Goal: Information Seeking & Learning: Learn about a topic

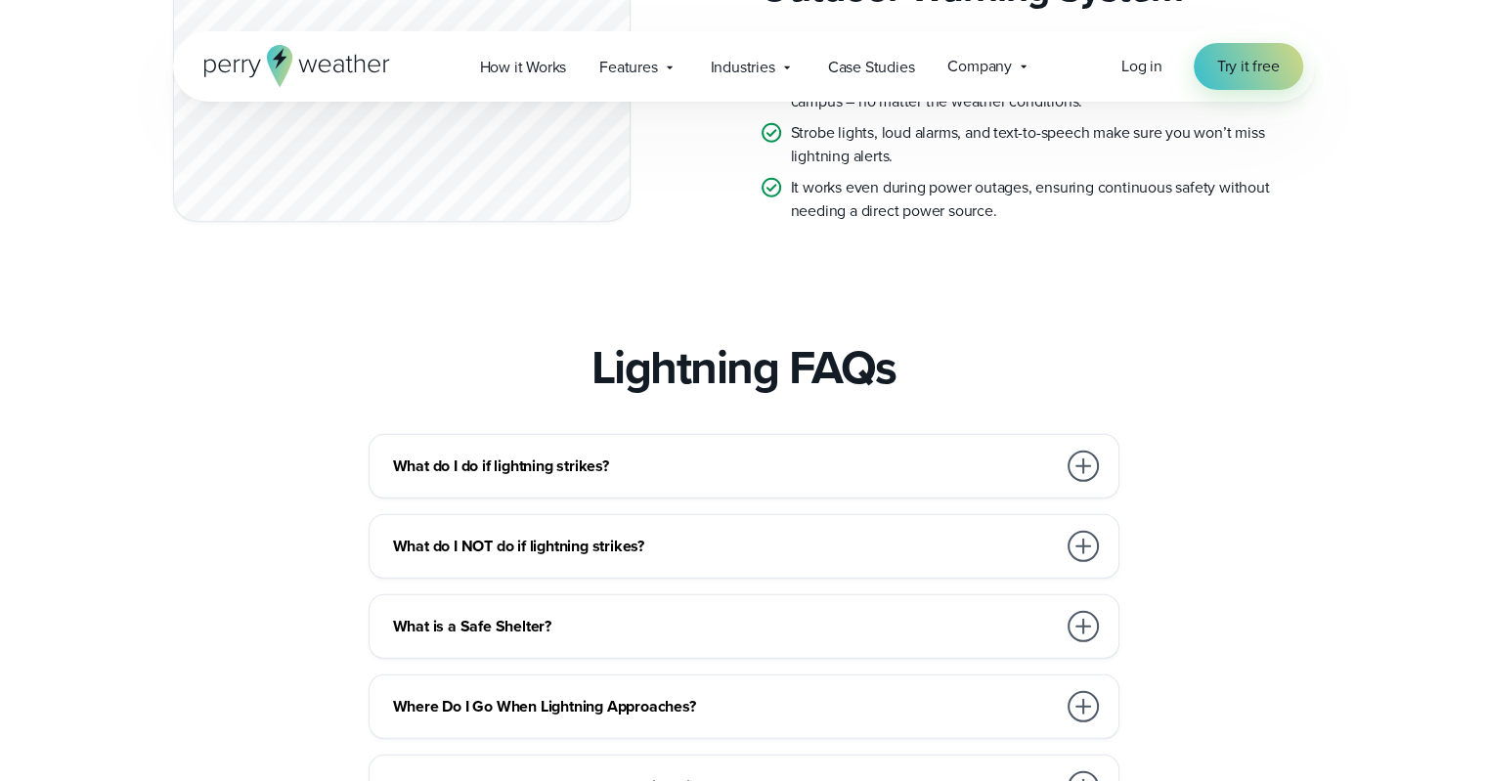
scroll to position [5767, 0]
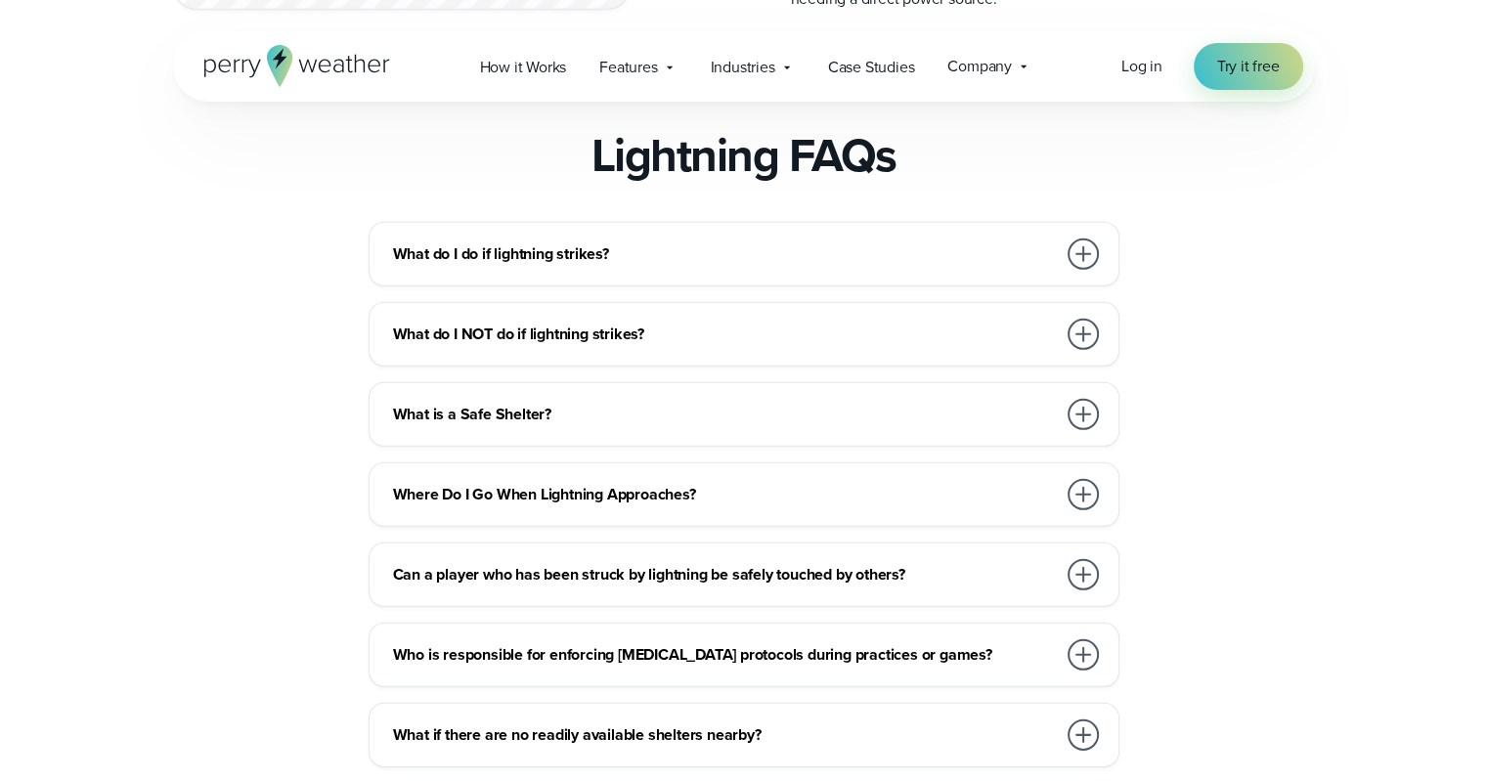
click at [687, 266] on h3 "What do I do if lightning strikes?" at bounding box center [724, 253] width 663 height 23
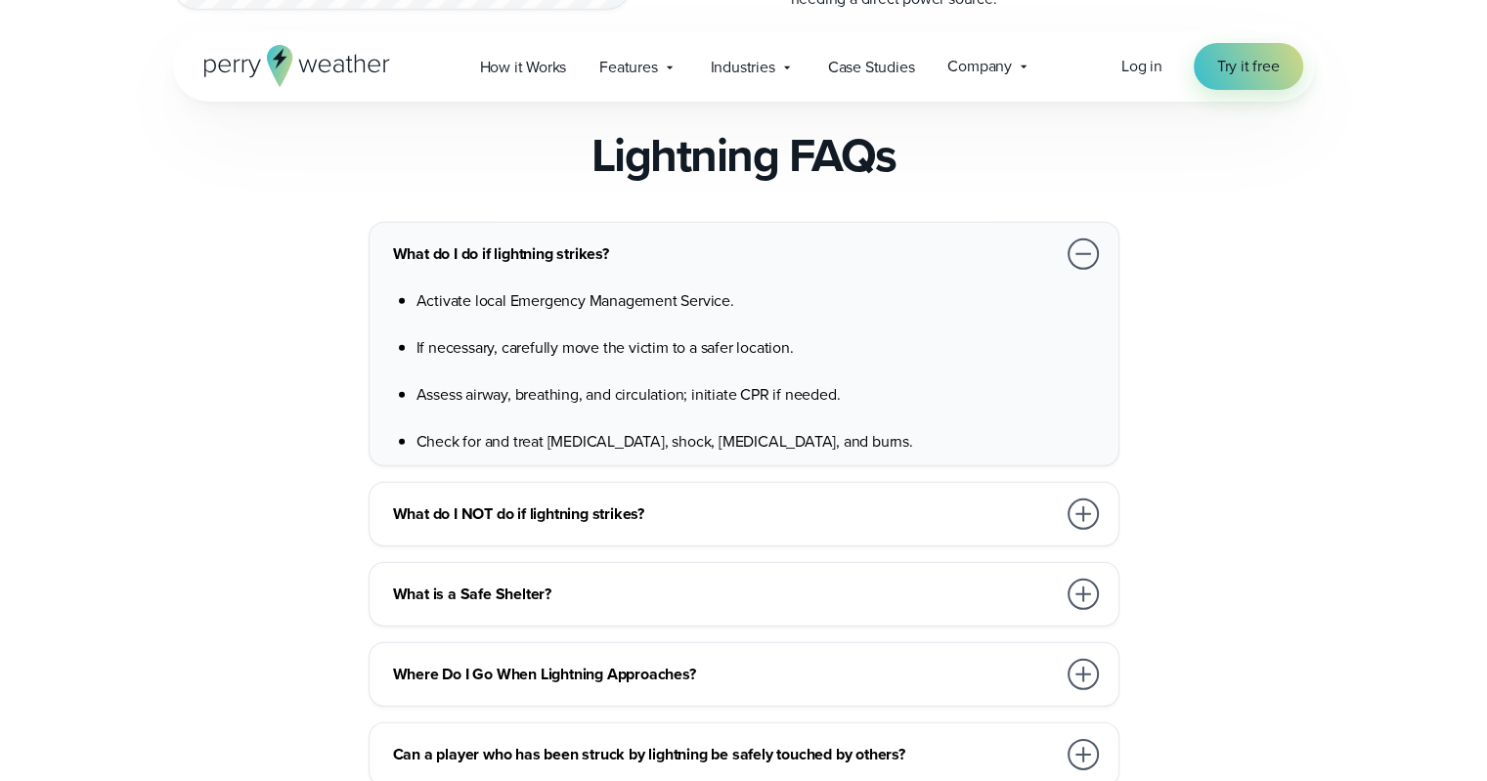
click at [687, 266] on h3 "What do I do if lightning strikes?" at bounding box center [724, 253] width 663 height 23
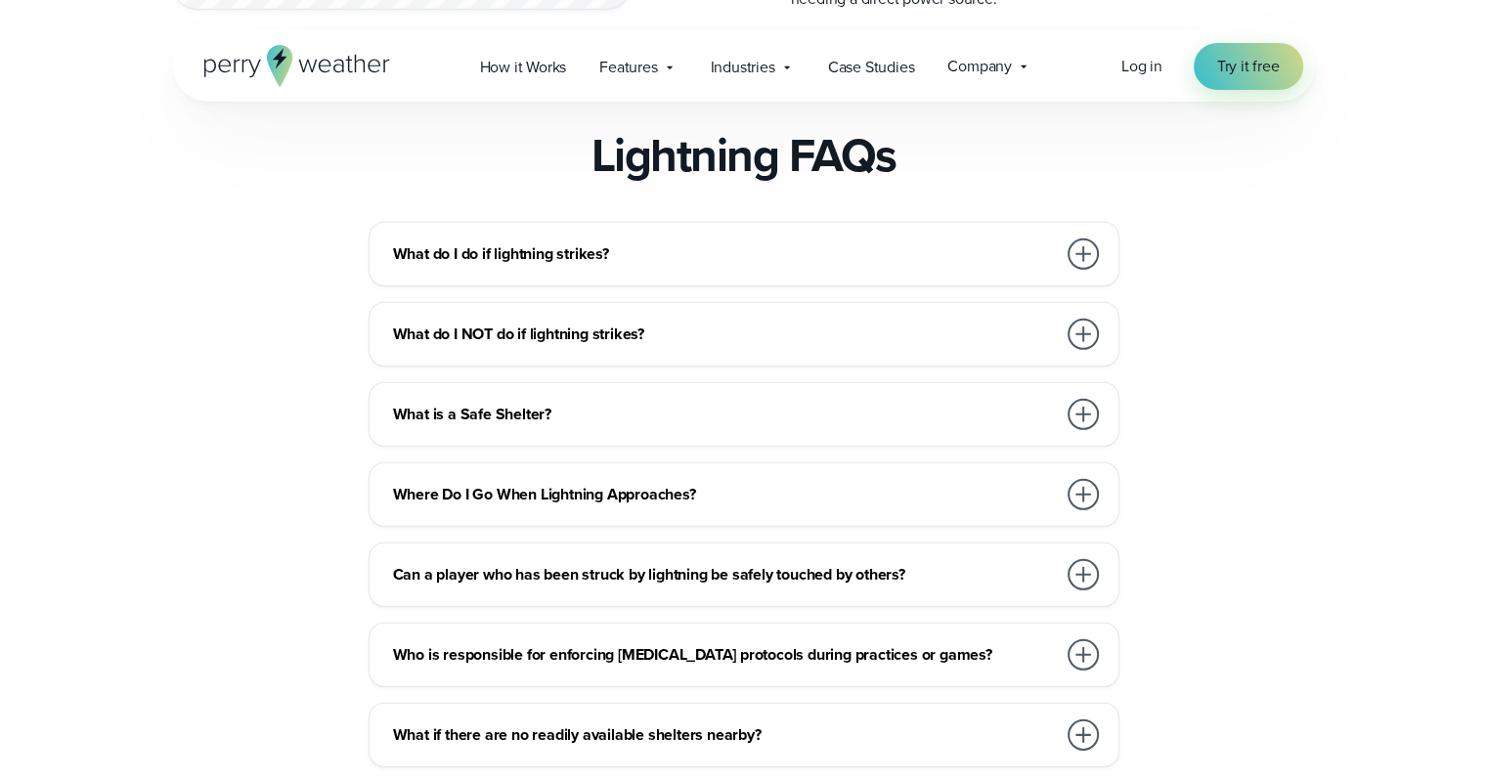
click at [687, 266] on h3 "What do I do if lightning strikes?" at bounding box center [724, 253] width 663 height 23
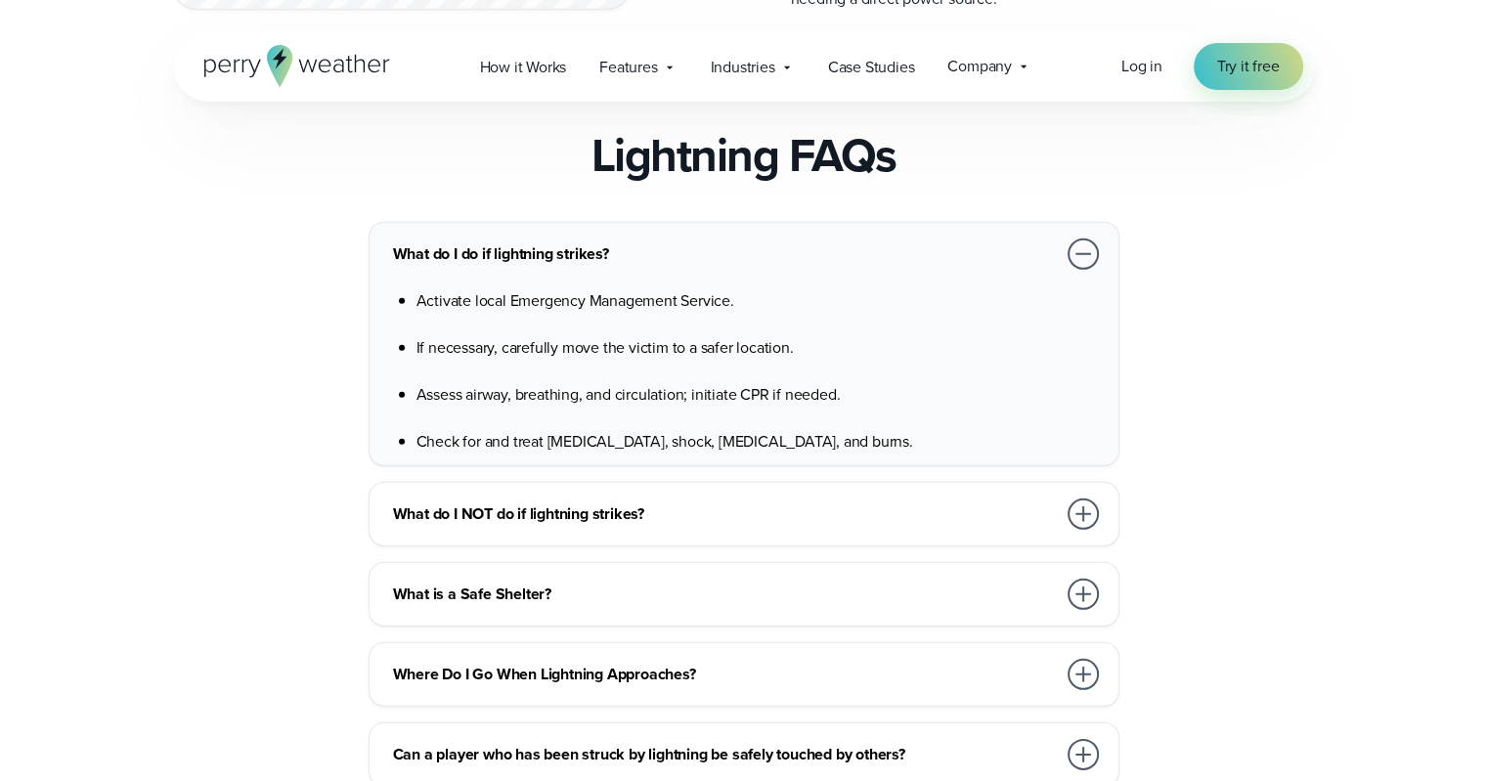
click at [687, 266] on h3 "What do I do if lightning strikes?" at bounding box center [724, 253] width 663 height 23
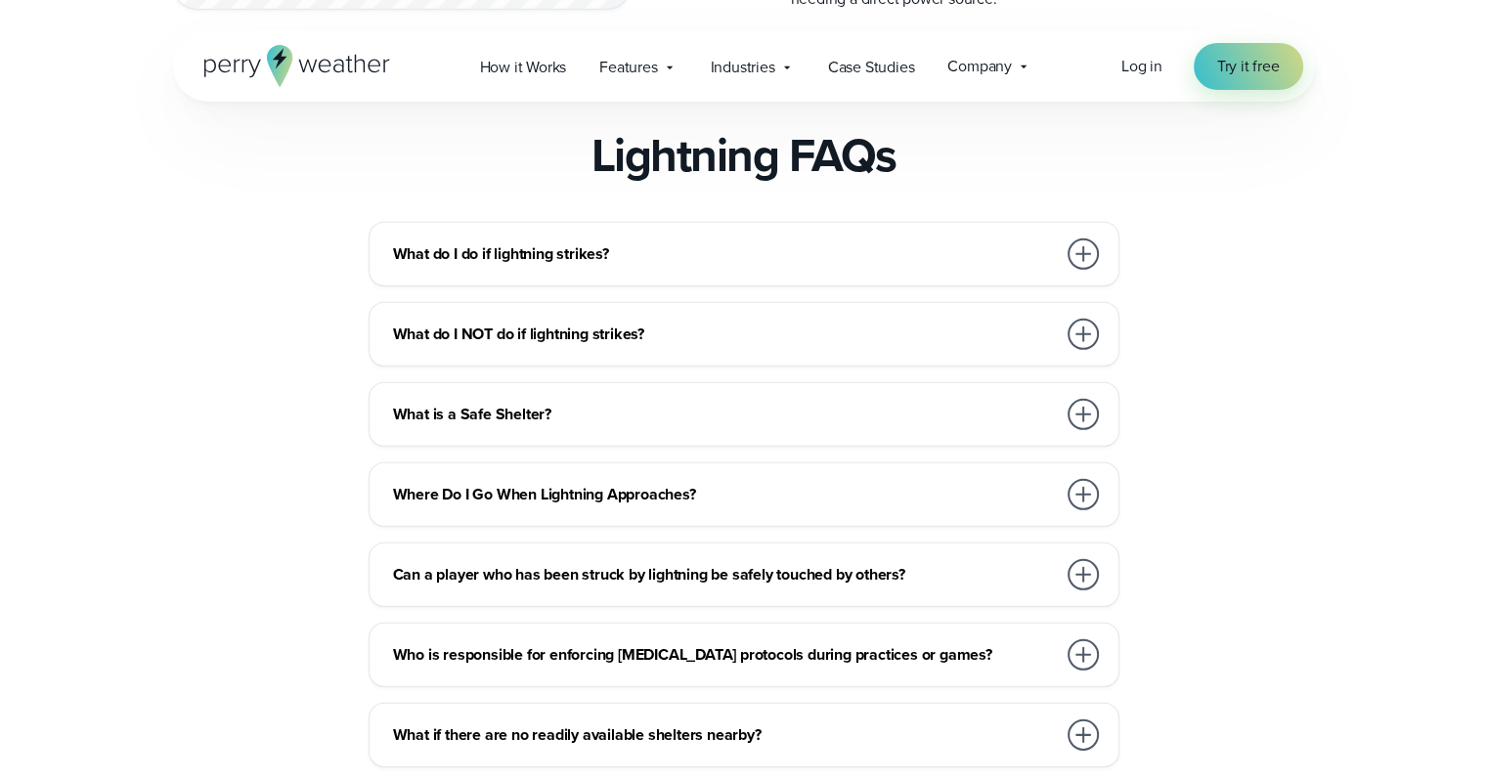
click at [612, 354] on div "What do I NOT do if lightning strikes?" at bounding box center [748, 334] width 710 height 39
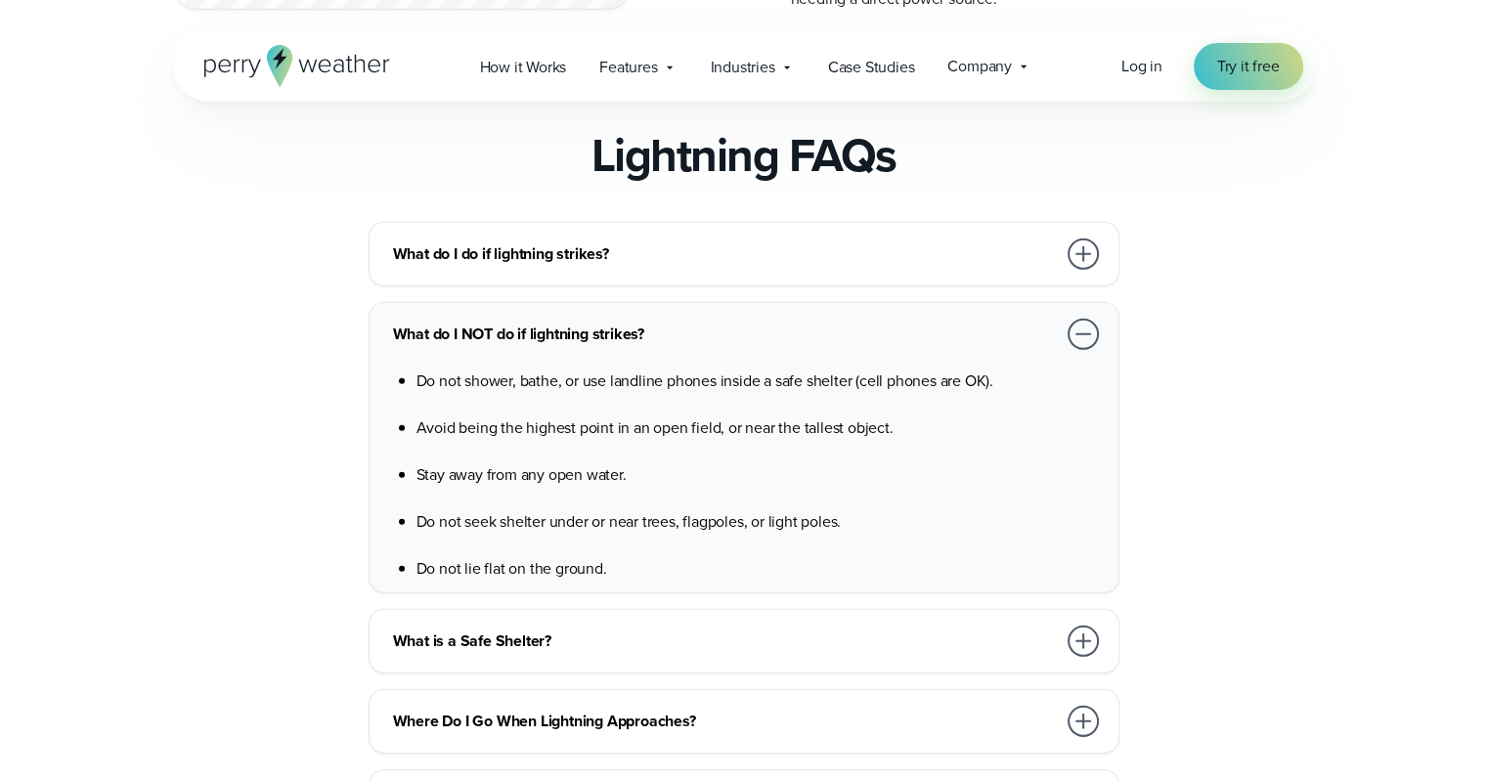
click at [612, 354] on div "What do I NOT do if lightning strikes?" at bounding box center [748, 334] width 710 height 39
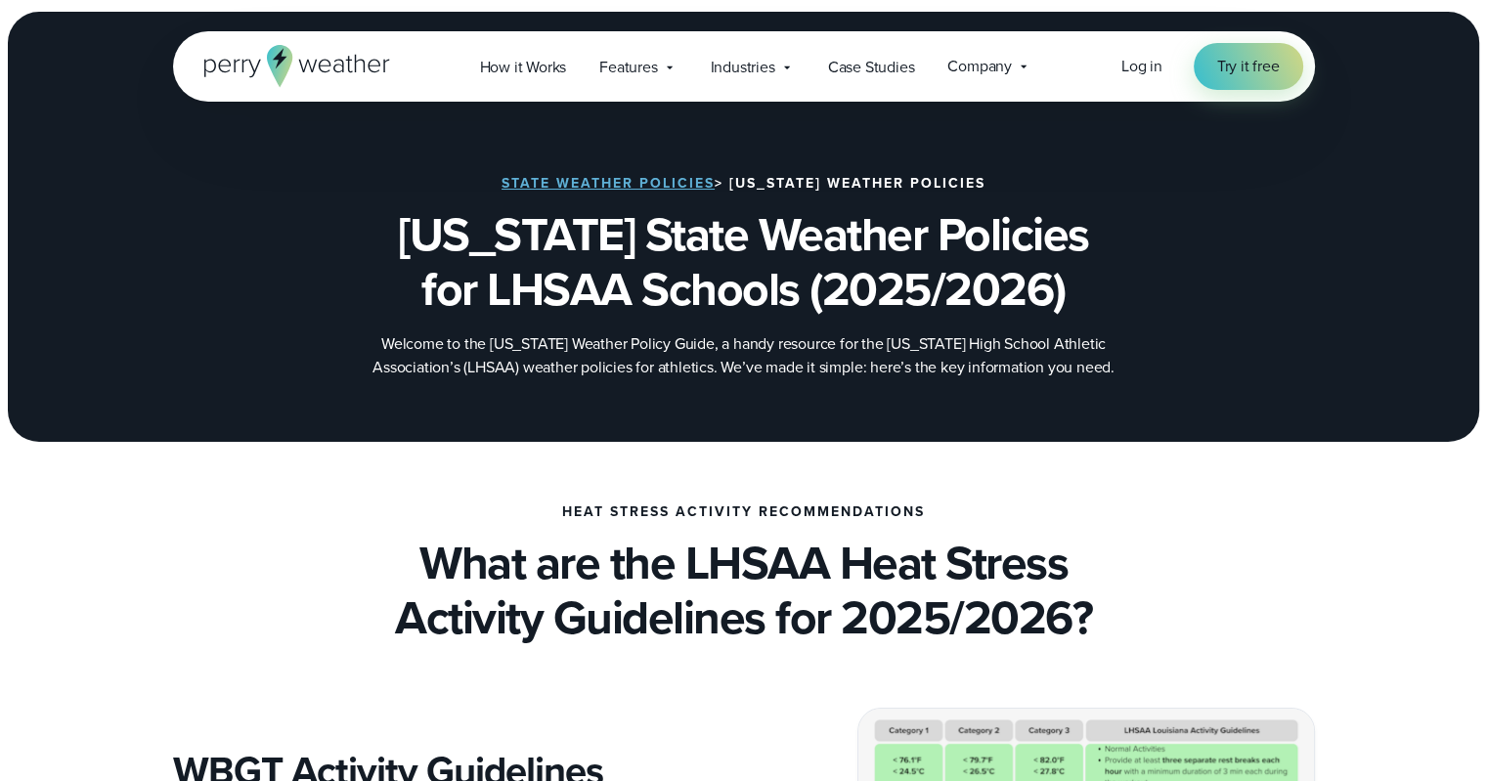
scroll to position [0, 0]
